Goal: Download file/media

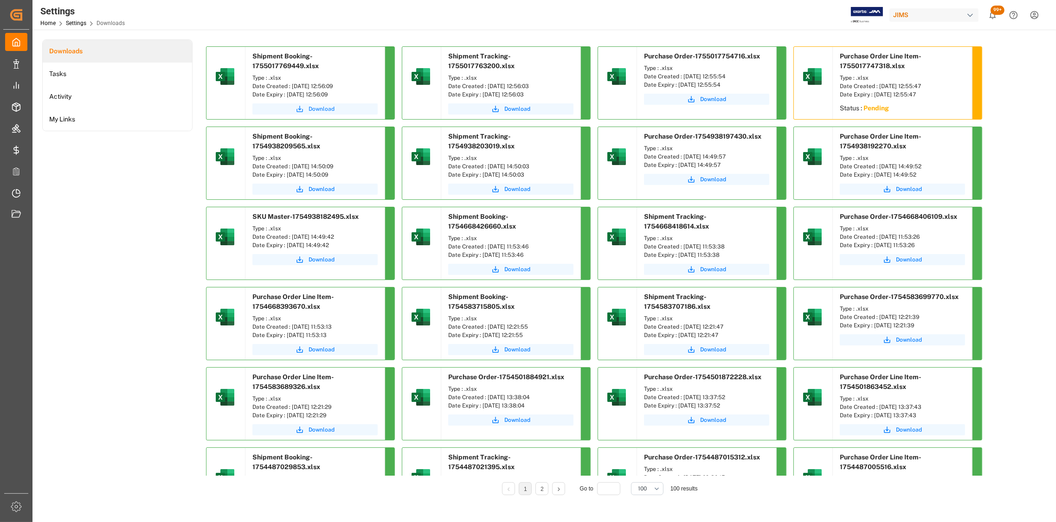
drag, startPoint x: 322, startPoint y: 111, endPoint x: 330, endPoint y: 110, distance: 7.9
click at [322, 111] on span "Download" at bounding box center [321, 109] width 26 height 8
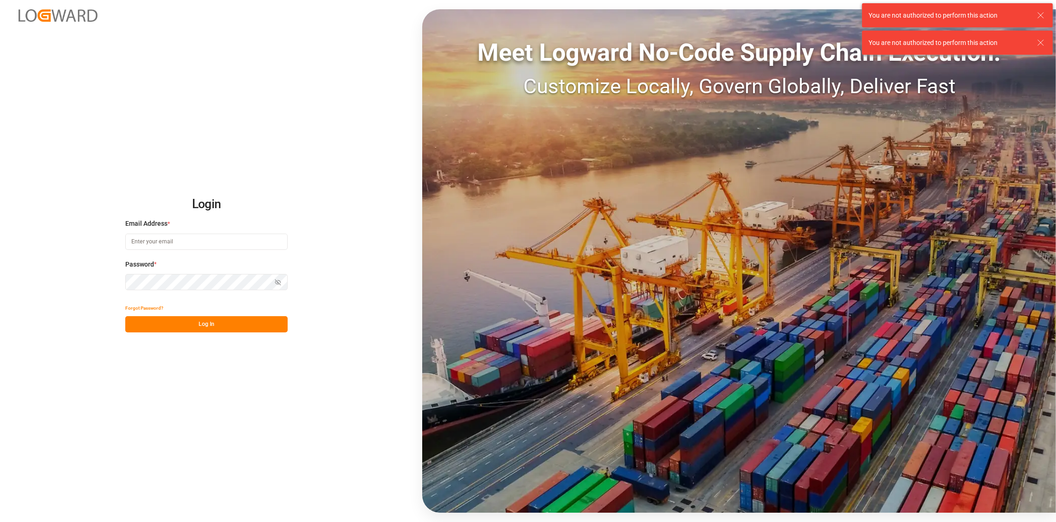
type input "ana.bravogonzalez@jamindustries.com"
click at [215, 320] on button "Log In" at bounding box center [206, 324] width 162 height 16
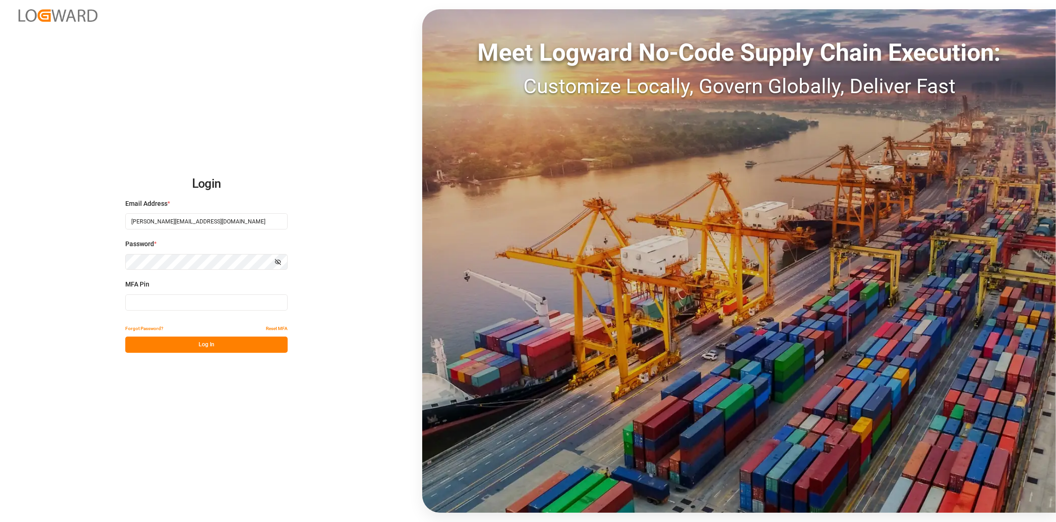
click at [127, 301] on input at bounding box center [206, 303] width 162 height 16
type input "553022"
click at [202, 346] on button "Log In" at bounding box center [206, 345] width 162 height 16
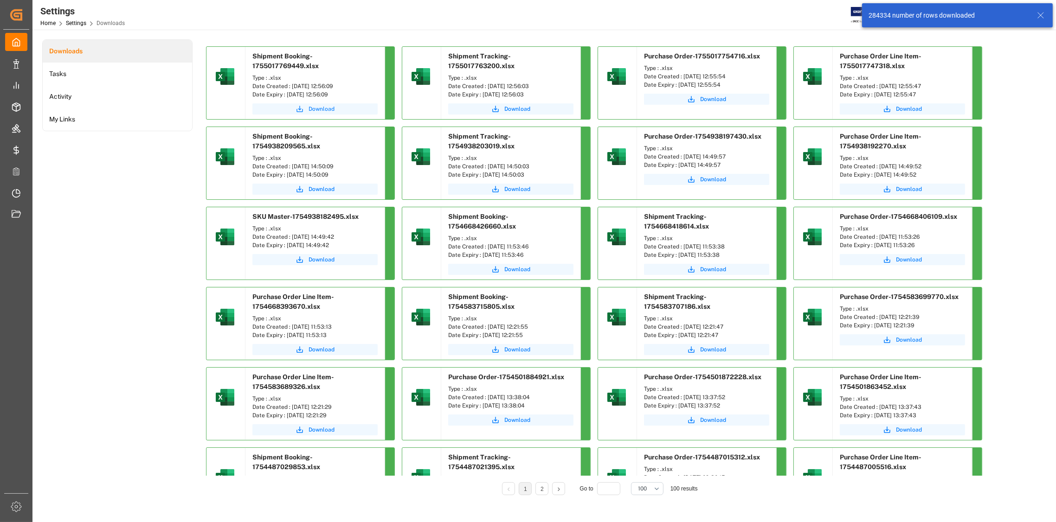
click at [323, 110] on span "Download" at bounding box center [321, 109] width 26 height 8
click at [521, 110] on span "Download" at bounding box center [517, 109] width 26 height 8
click at [718, 99] on span "Download" at bounding box center [713, 99] width 26 height 8
click at [913, 107] on span "Download" at bounding box center [909, 109] width 26 height 8
